Goal: Browse casually: Explore the website without a specific task or goal

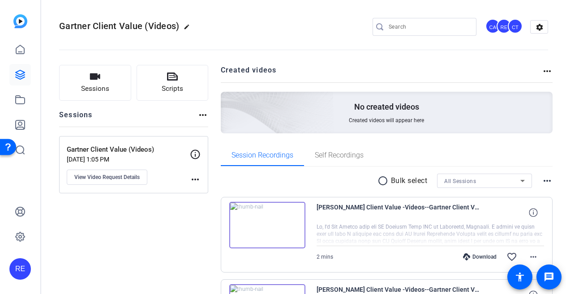
click at [266, 227] on img at bounding box center [267, 225] width 76 height 47
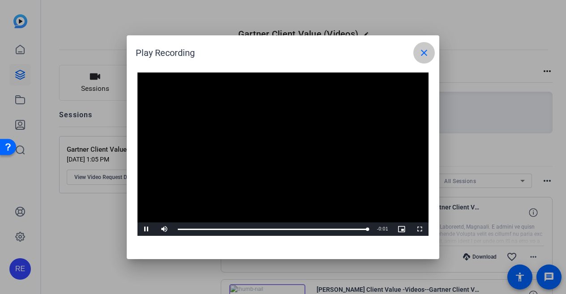
click at [424, 57] on mat-icon "close" at bounding box center [424, 52] width 11 height 11
